Goal: Information Seeking & Learning: Learn about a topic

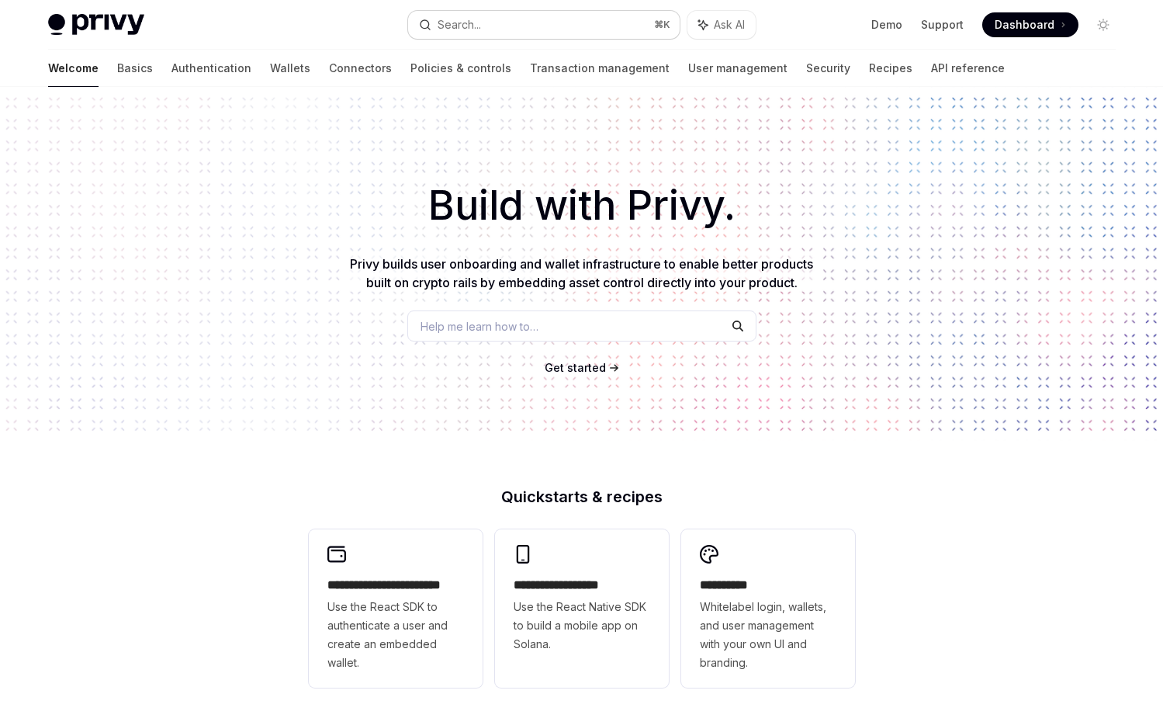
click at [471, 26] on div "Search..." at bounding box center [459, 25] width 43 height 19
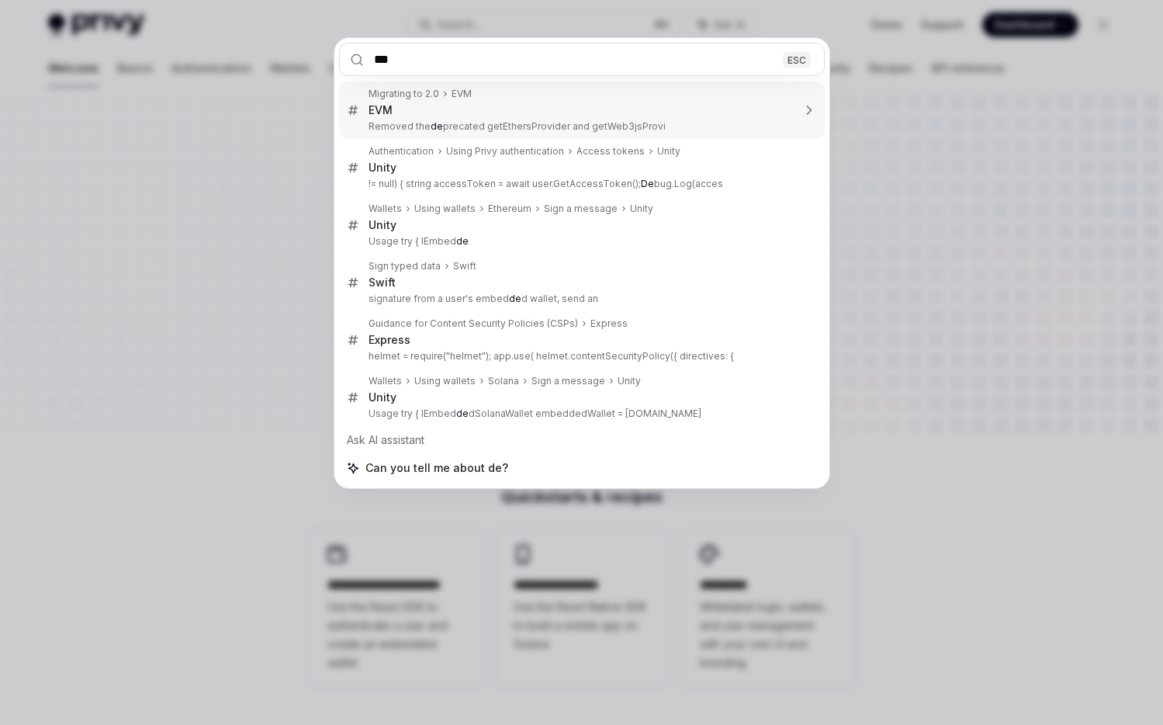
type input "****"
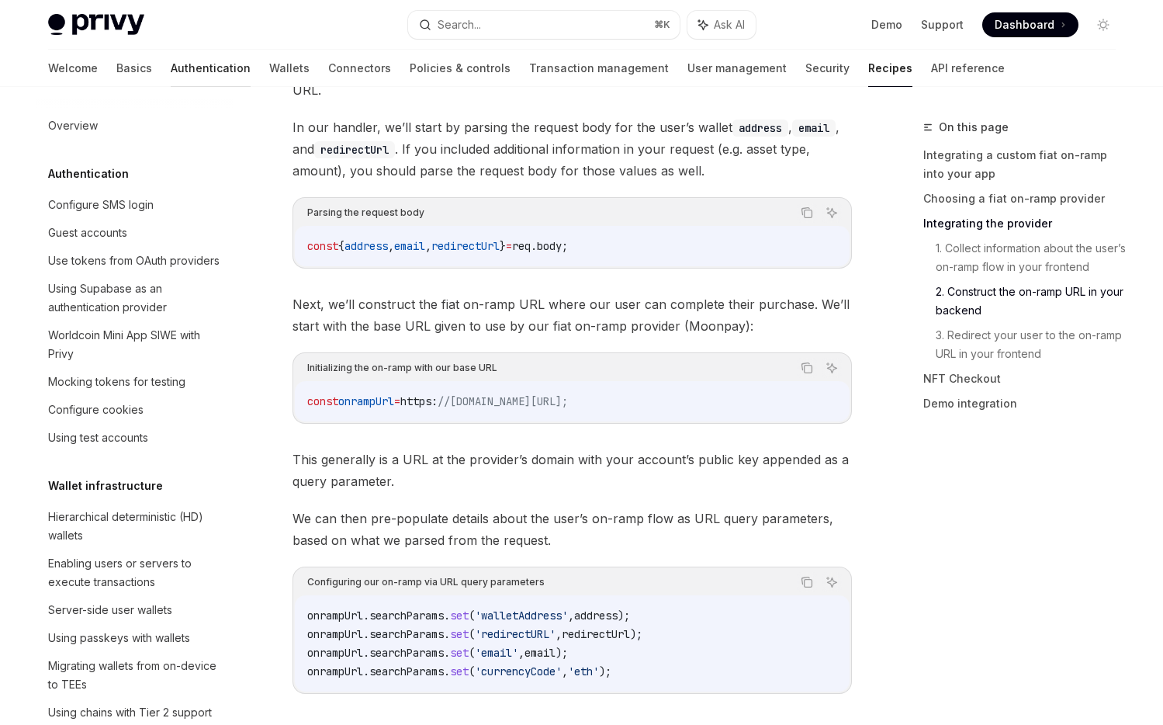
click at [171, 70] on link "Authentication" at bounding box center [211, 68] width 80 height 37
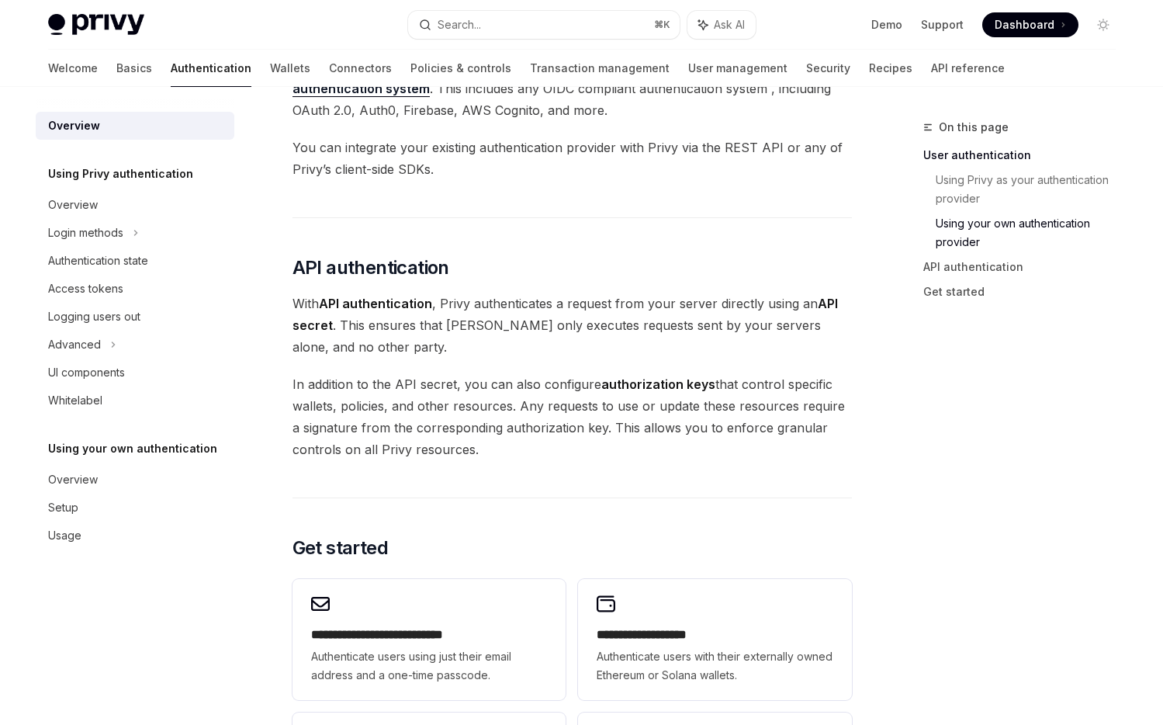
scroll to position [936, 0]
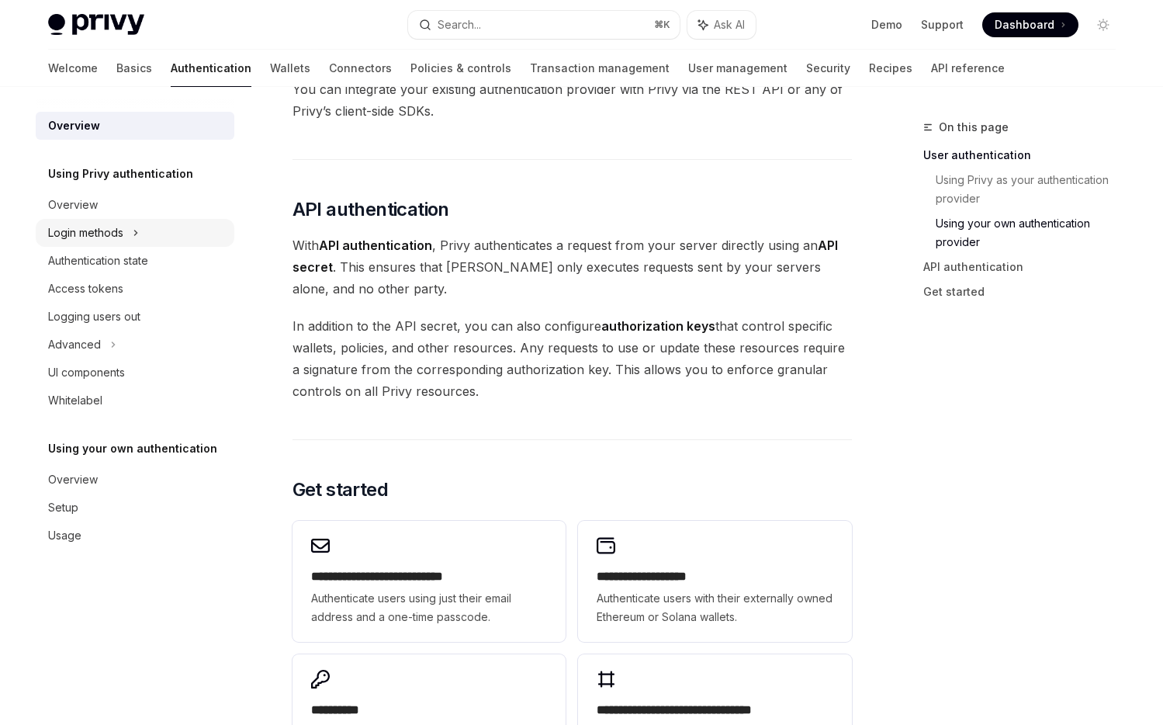
click at [113, 235] on div "Login methods" at bounding box center [85, 233] width 75 height 19
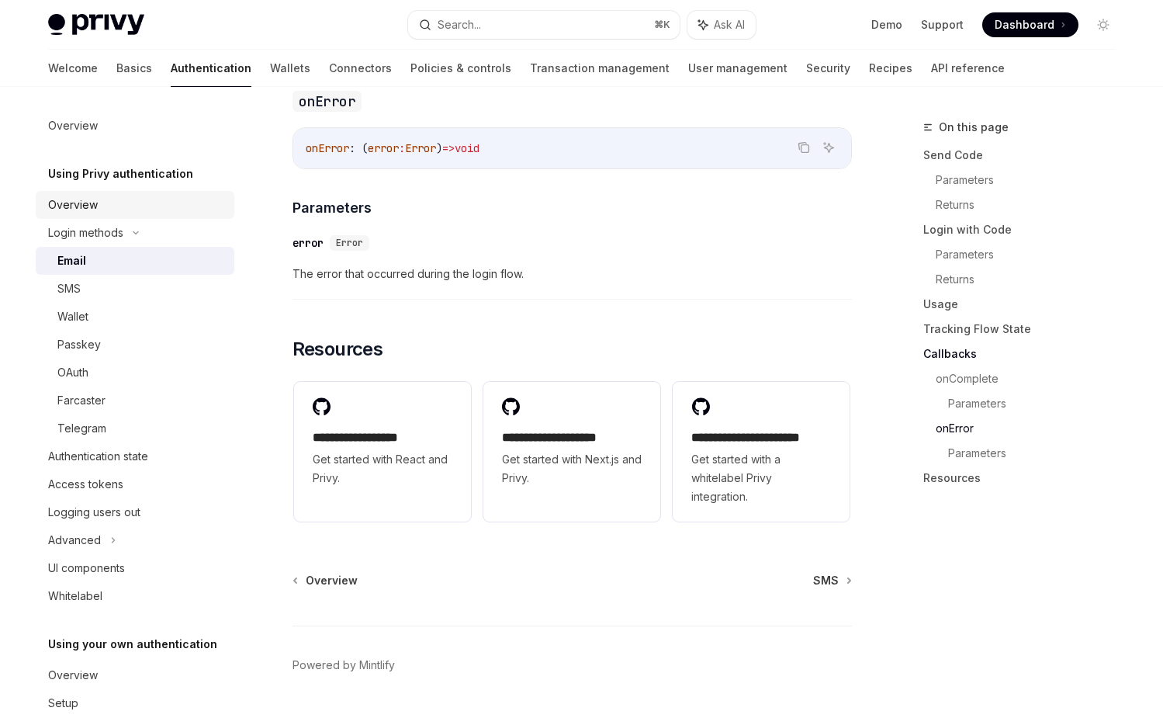
scroll to position [3049, 0]
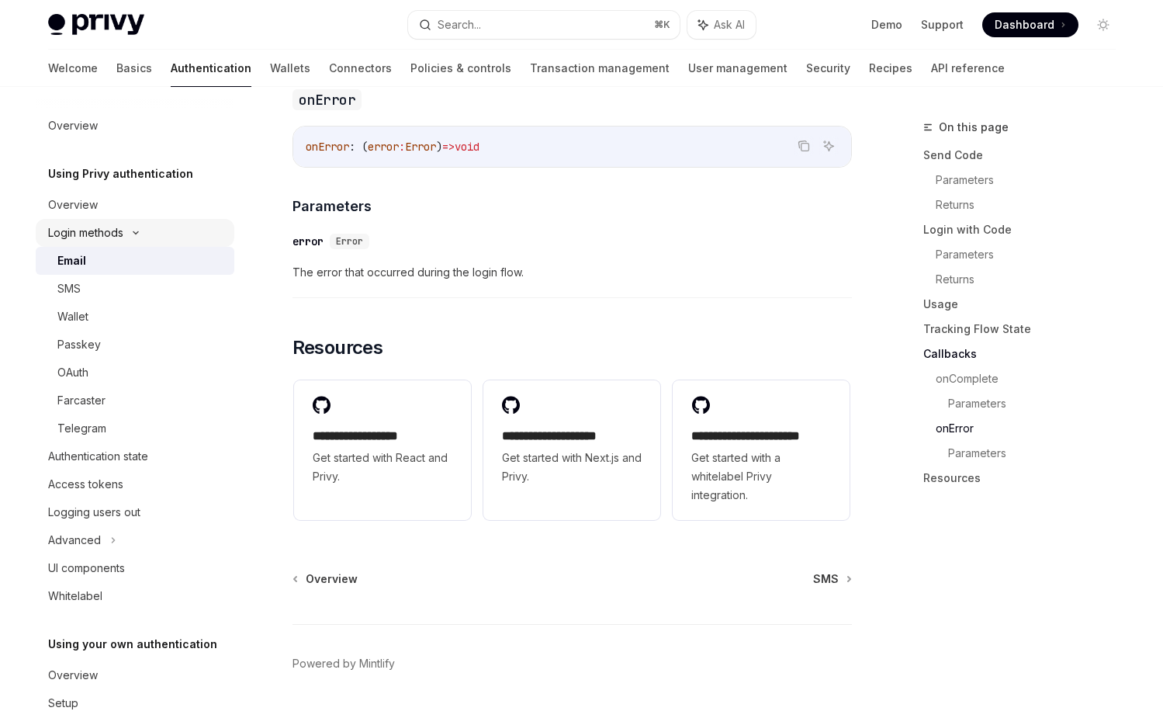
click at [94, 234] on div "Login methods" at bounding box center [85, 233] width 75 height 19
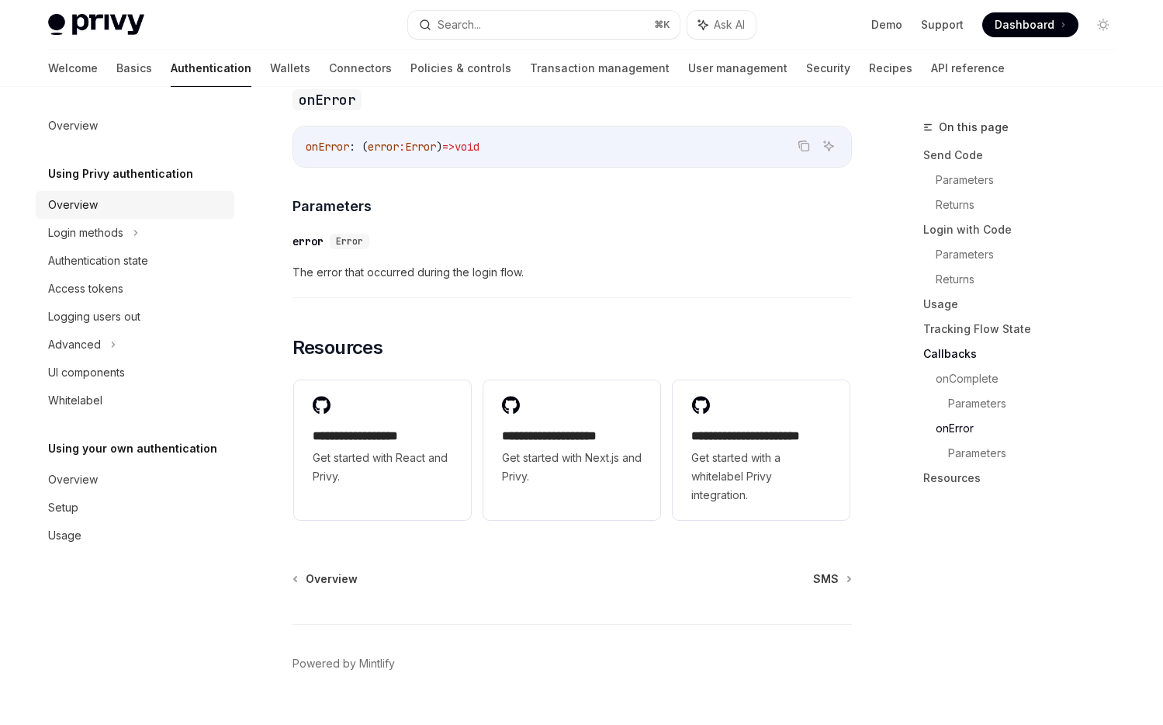
click at [86, 213] on div "Overview" at bounding box center [73, 205] width 50 height 19
type textarea "*"
